Goal: Task Accomplishment & Management: Manage account settings

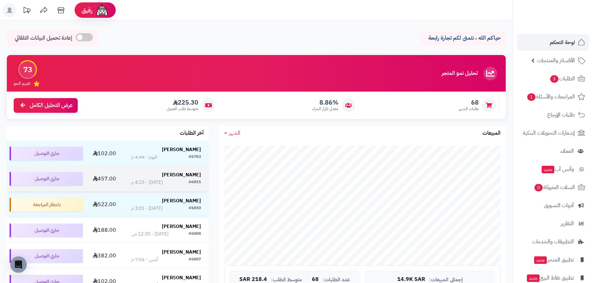
drag, startPoint x: 193, startPoint y: 180, endPoint x: 188, endPoint y: 178, distance: 5.7
click at [194, 181] on div "#6811" at bounding box center [195, 182] width 12 height 7
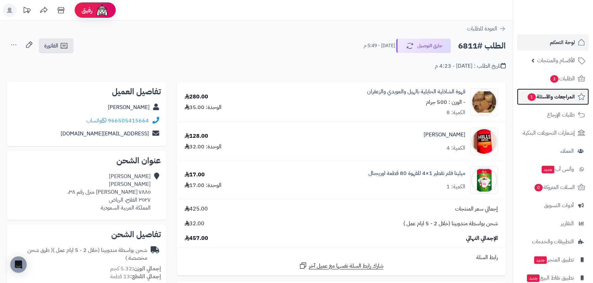
drag, startPoint x: 553, startPoint y: 96, endPoint x: 524, endPoint y: 98, distance: 29.1
click at [553, 96] on span "المراجعات والأسئلة 1" at bounding box center [551, 97] width 48 height 10
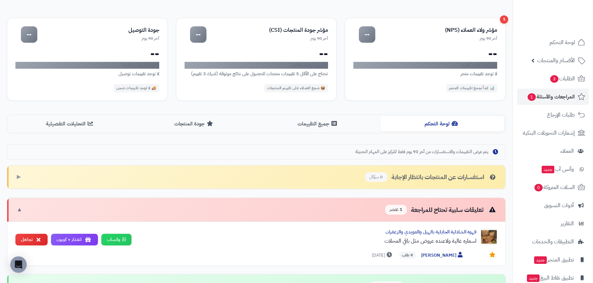
scroll to position [62, 0]
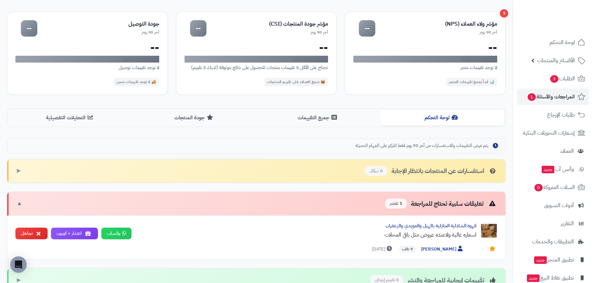
click at [458, 202] on div "تعليقات سلبية تحتاج للمراجعة 1 عنصر" at bounding box center [441, 204] width 112 height 10
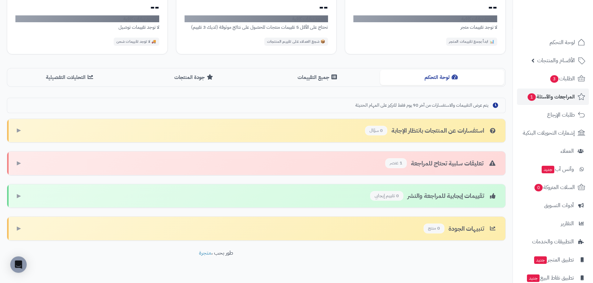
scroll to position [0, 0]
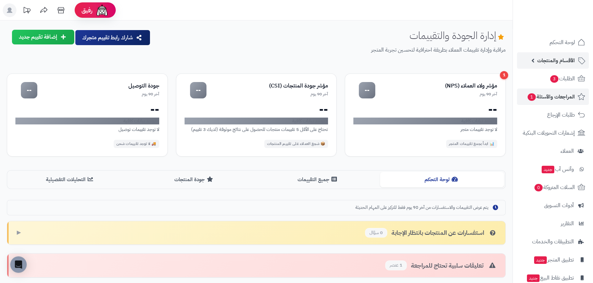
click at [562, 62] on span "الأقسام والمنتجات" at bounding box center [556, 61] width 38 height 10
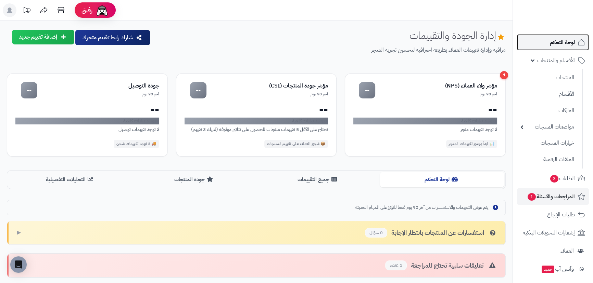
click at [566, 46] on span "لوحة التحكم" at bounding box center [562, 43] width 25 height 10
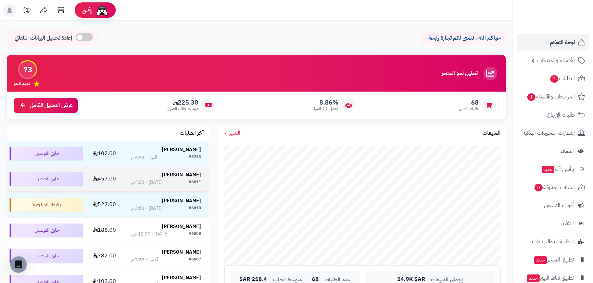
drag, startPoint x: 190, startPoint y: 177, endPoint x: 192, endPoint y: 171, distance: 6.2
click at [191, 177] on strong "[PERSON_NAME]" at bounding box center [181, 174] width 39 height 7
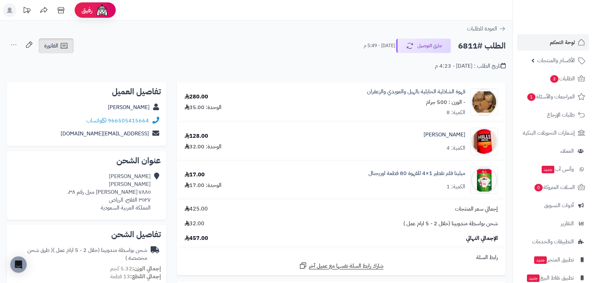
click at [49, 48] on span "الفاتورة" at bounding box center [51, 46] width 14 height 8
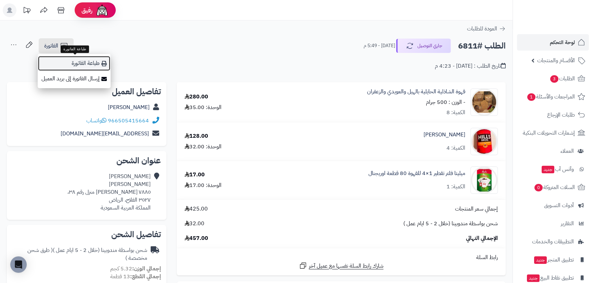
click at [90, 63] on link "طباعة الفاتورة" at bounding box center [74, 63] width 73 height 15
